Goal: Information Seeking & Learning: Learn about a topic

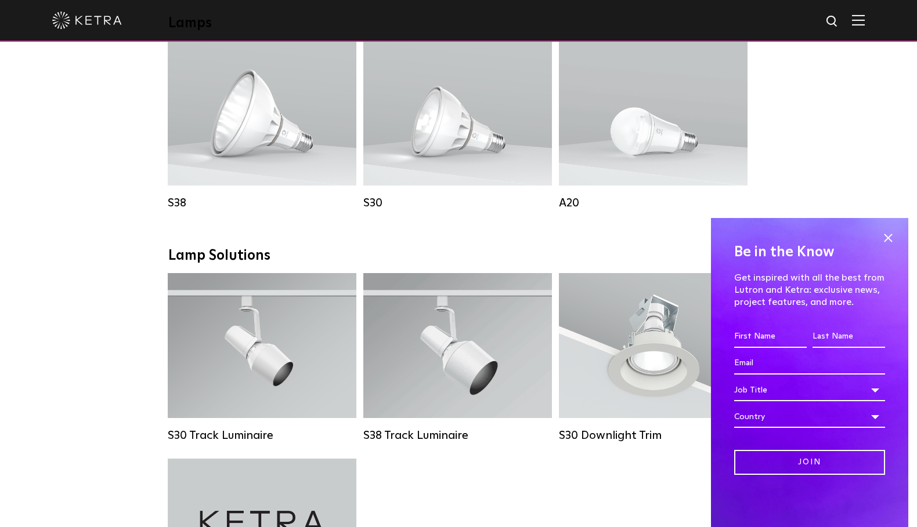
scroll to position [872, 0]
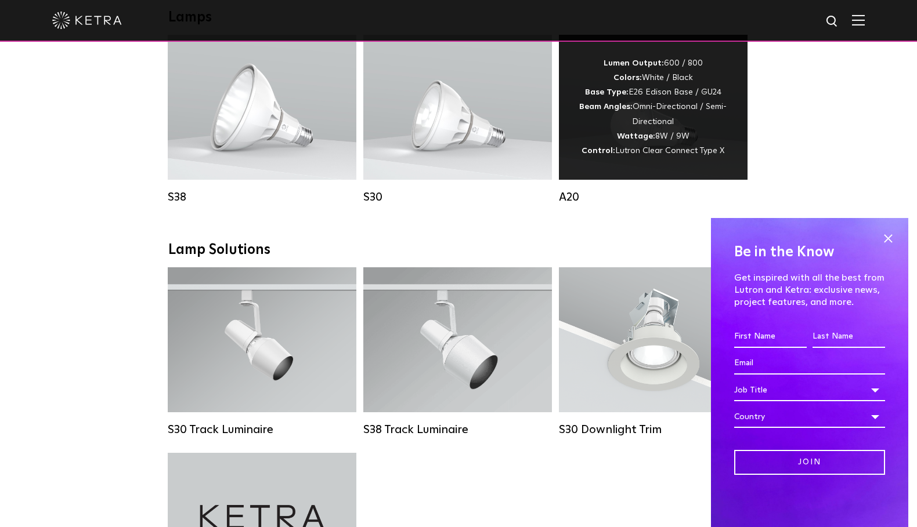
click at [616, 136] on div "Lumen Output: 600 / 800 Colors: White / Black Base Type: E26 Edison Base / GU24…" at bounding box center [653, 107] width 154 height 102
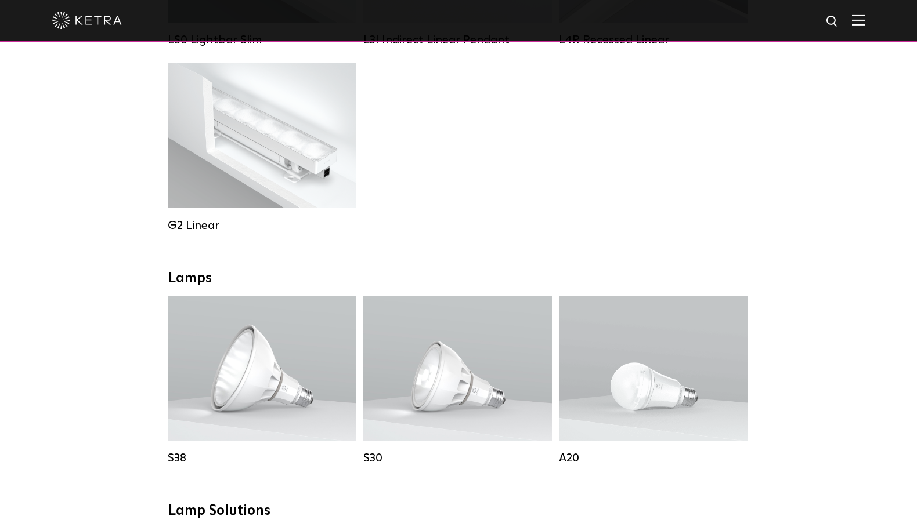
scroll to position [678, 0]
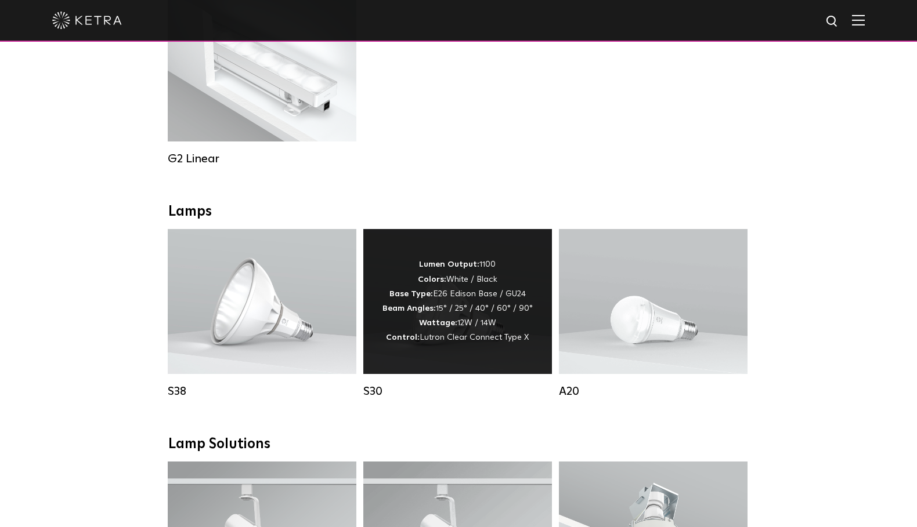
click at [428, 339] on span "Lutron Clear Connect Type X" at bounding box center [474, 338] width 109 height 8
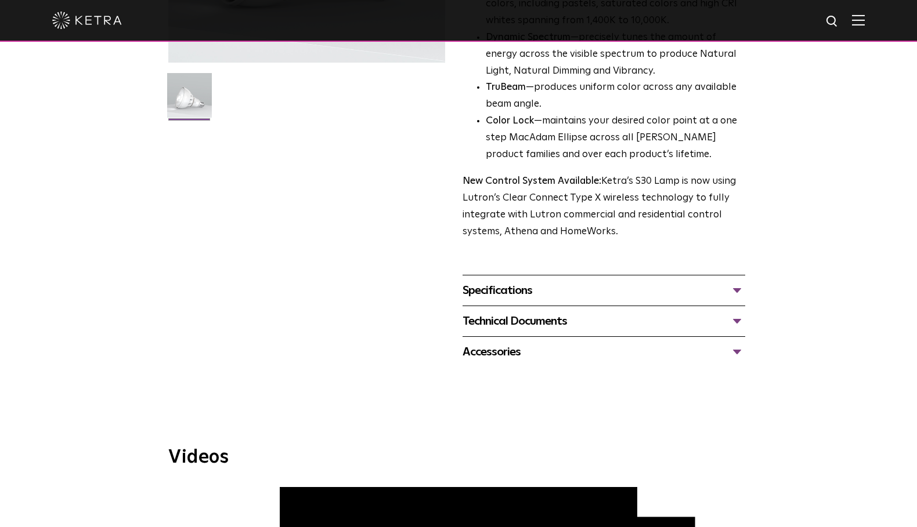
scroll to position [306, 0]
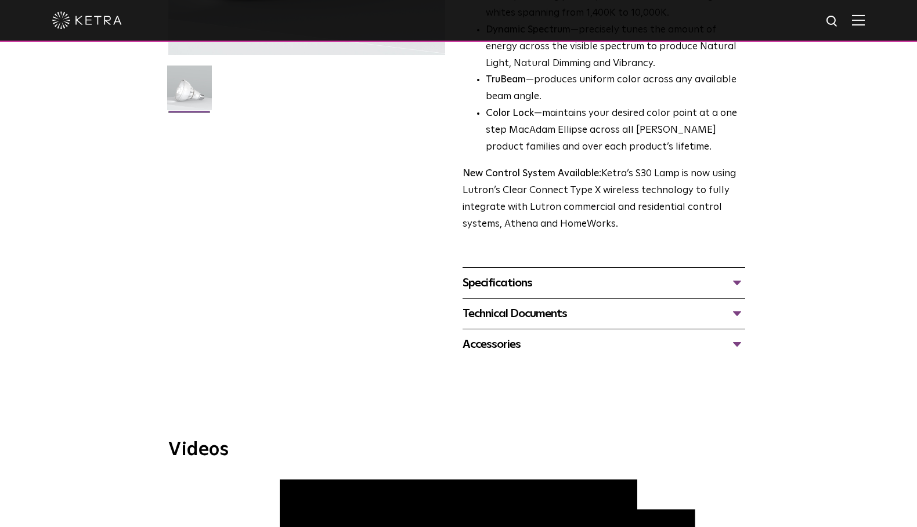
click at [510, 336] on div "Accessories" at bounding box center [603, 344] width 283 height 19
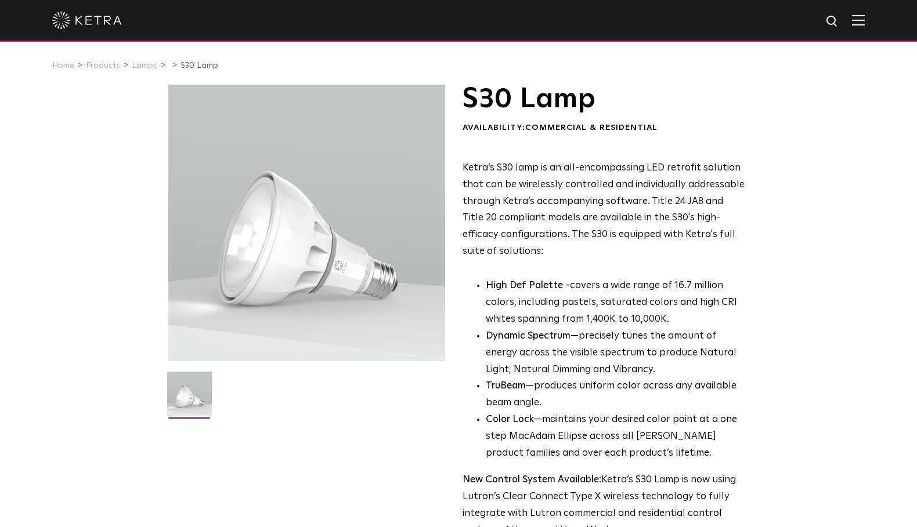
scroll to position [0, 0]
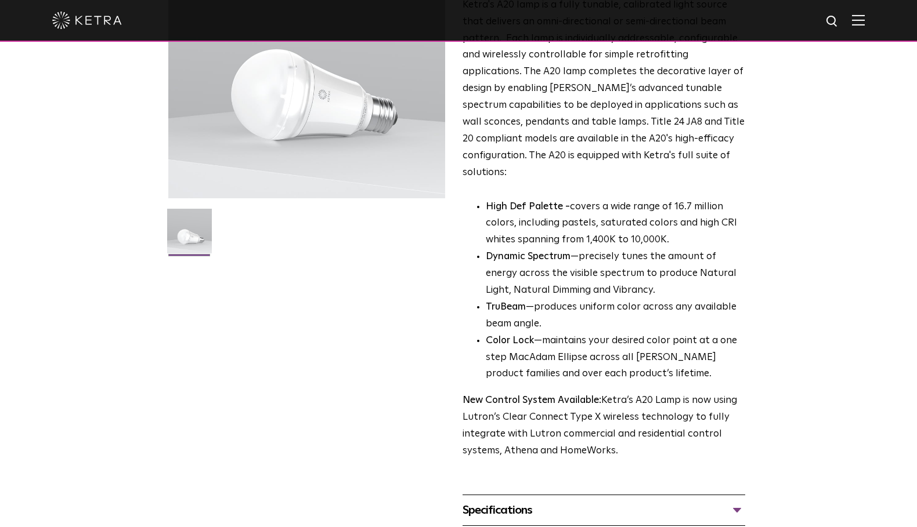
scroll to position [323, 0]
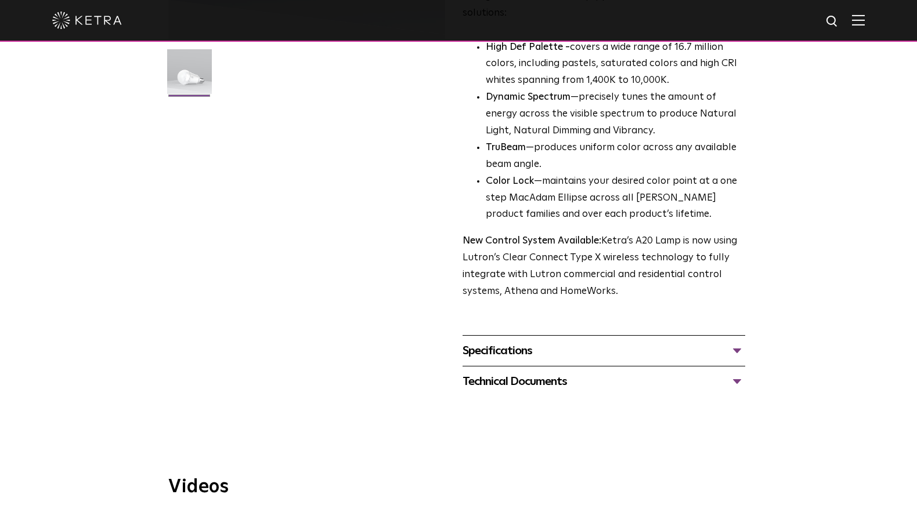
click at [482, 342] on div "Specifications" at bounding box center [603, 351] width 283 height 19
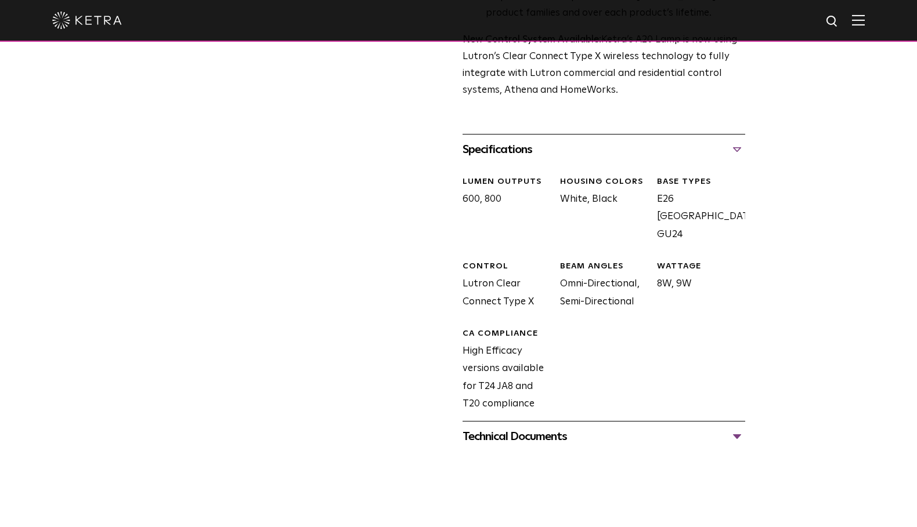
scroll to position [533, 0]
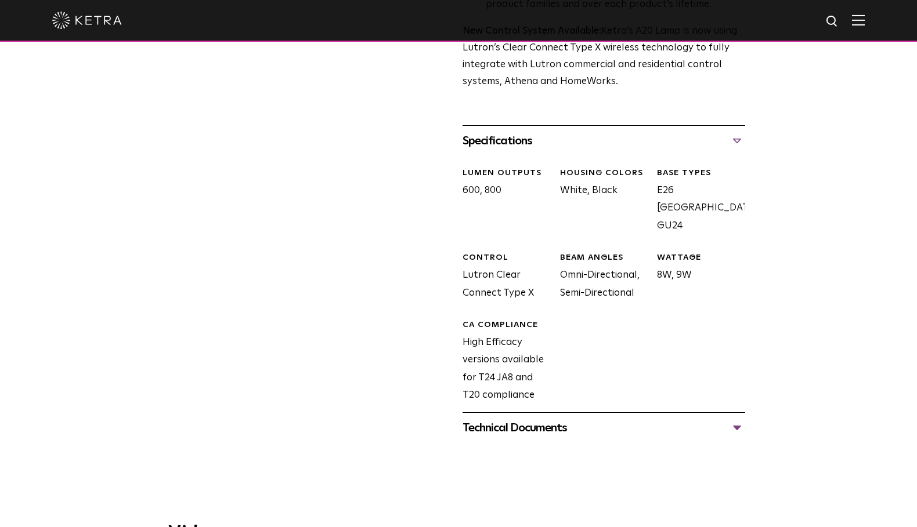
click at [608, 419] on div "Technical Documents" at bounding box center [603, 428] width 283 height 19
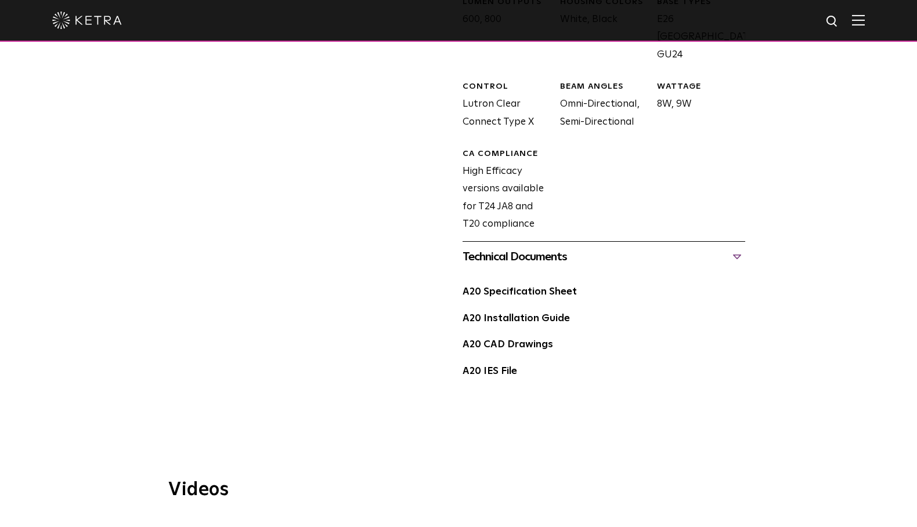
scroll to position [722, 0]
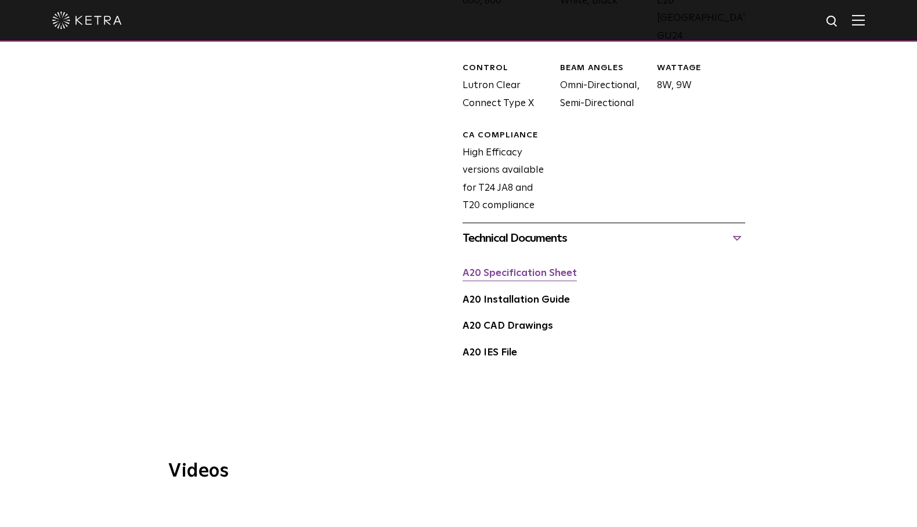
click at [557, 269] on link "A20 Specification Sheet" at bounding box center [519, 274] width 114 height 10
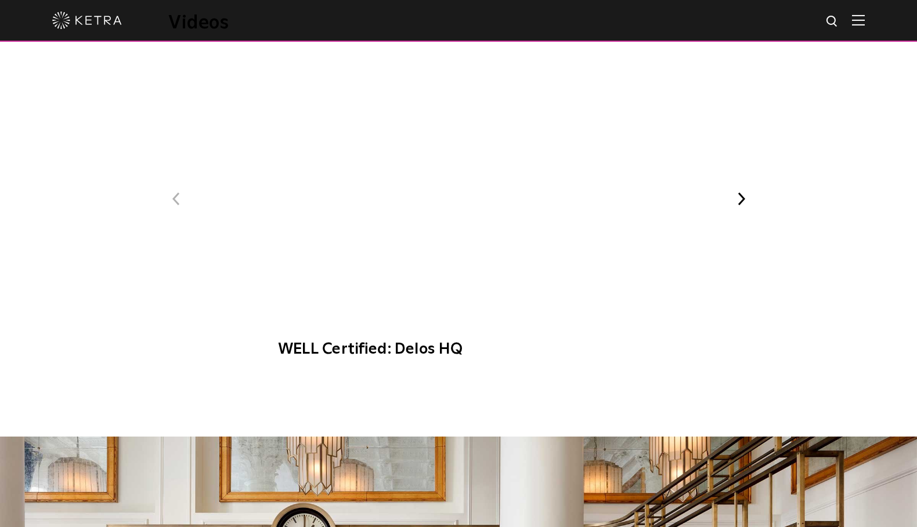
scroll to position [1180, 0]
